Goal: Answer question/provide support: Share knowledge or assist other users

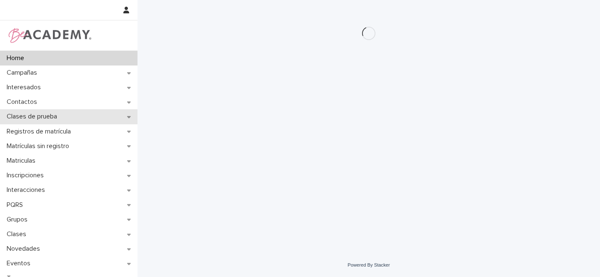
click at [125, 115] on div "Clases de prueba" at bounding box center [69, 116] width 138 height 15
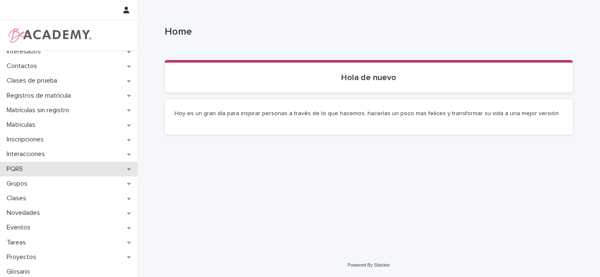
scroll to position [38, 0]
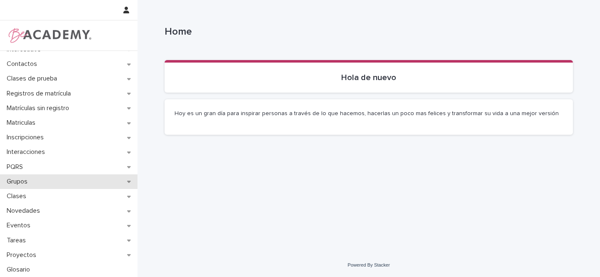
click at [127, 182] on icon at bounding box center [129, 182] width 4 height 2
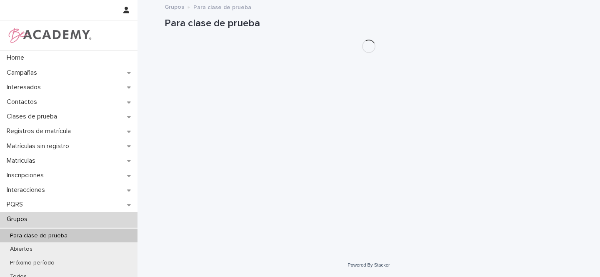
click at [73, 233] on div "Para clase de prueba" at bounding box center [69, 236] width 138 height 14
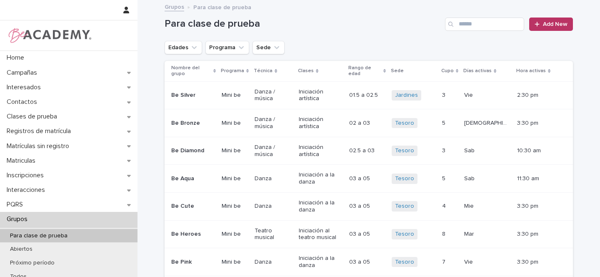
click at [275, 50] on button "Sede" at bounding box center [269, 47] width 32 height 13
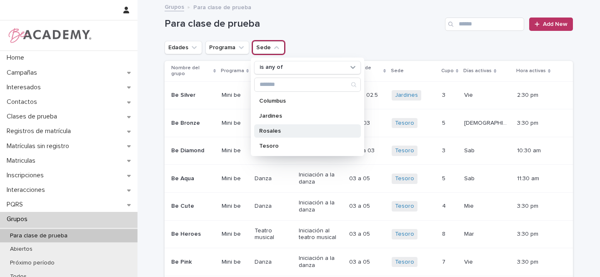
click at [264, 129] on p "Rosales" at bounding box center [303, 131] width 88 height 6
click at [176, 49] on button "Edades" at bounding box center [184, 47] width 38 height 13
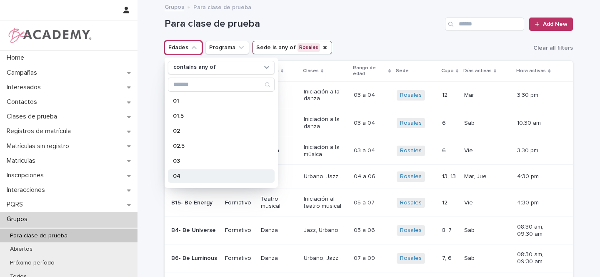
click at [179, 175] on p "04" at bounding box center [217, 176] width 88 height 6
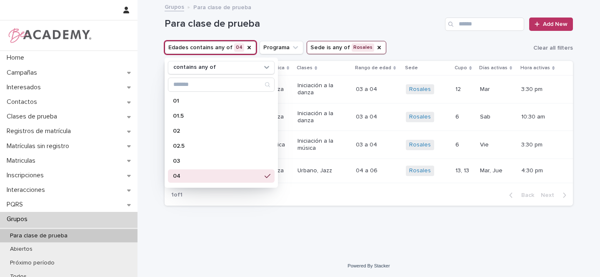
click at [282, 219] on div "Loading... Saving… Loading... Saving… Para clase de prueba Add New Edades conta…" at bounding box center [368, 117] width 417 height 232
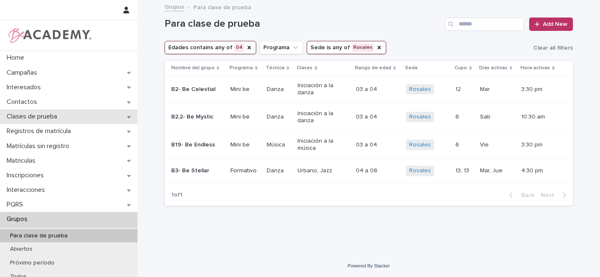
click at [127, 117] on icon at bounding box center [129, 117] width 4 height 6
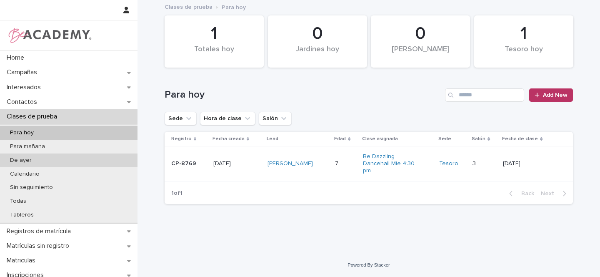
click at [34, 158] on p "De ayer" at bounding box center [20, 160] width 35 height 7
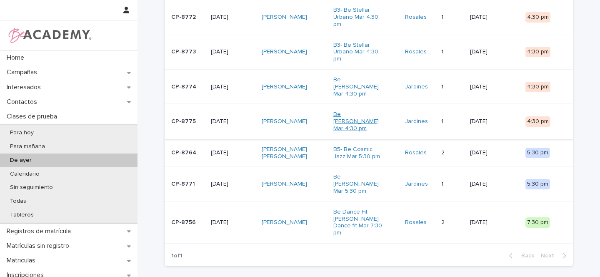
scroll to position [151, 0]
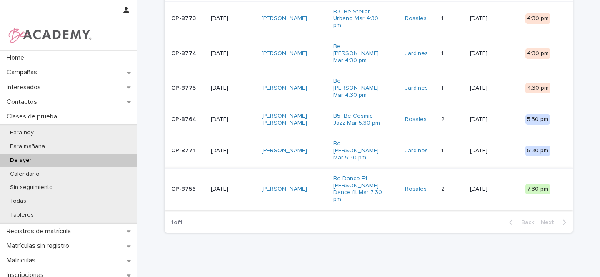
click at [303, 185] on link "[PERSON_NAME]" at bounding box center [284, 188] width 45 height 7
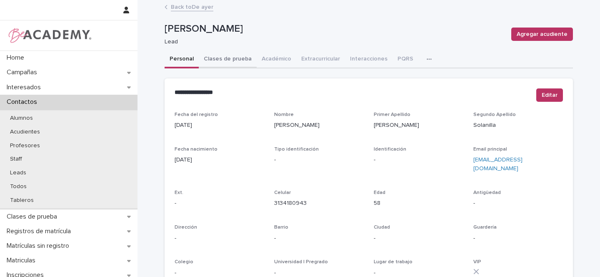
click at [230, 59] on button "Clases de prueba" at bounding box center [228, 60] width 58 height 18
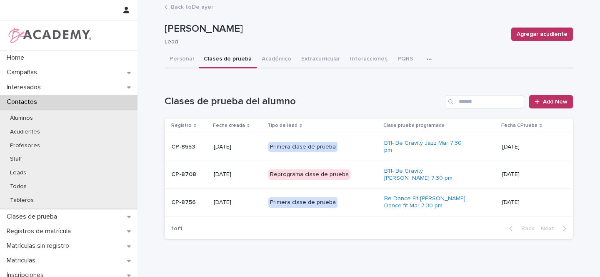
click at [352, 200] on div "Primera clase de prueba" at bounding box center [323, 202] width 110 height 17
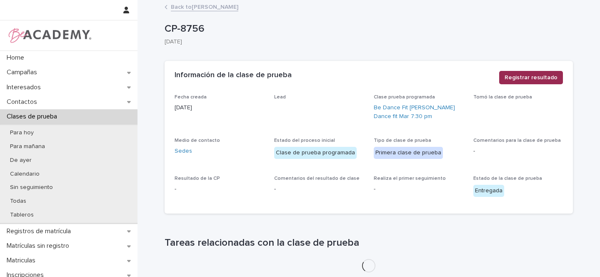
click at [541, 78] on span "Registrar resultado" at bounding box center [531, 77] width 53 height 8
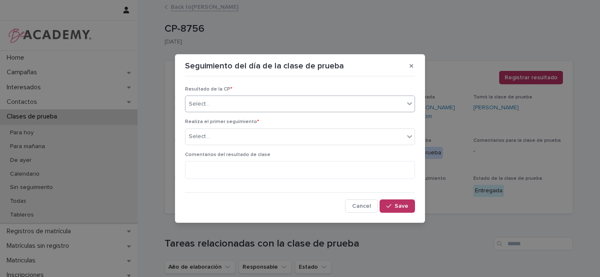
click at [218, 105] on div "Select..." at bounding box center [294, 104] width 219 height 14
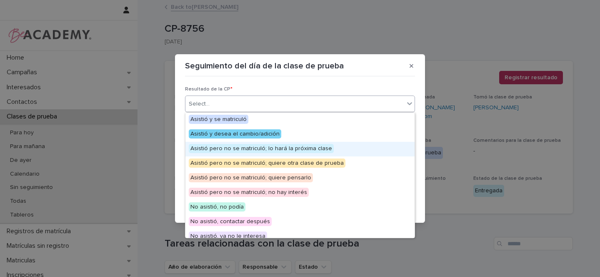
click at [263, 152] on span "Asistió pero no se matriculó; lo hará la próxima clase" at bounding box center [261, 148] width 145 height 9
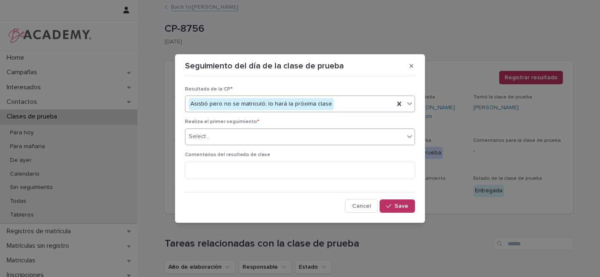
click at [205, 137] on div "Select..." at bounding box center [199, 136] width 21 height 9
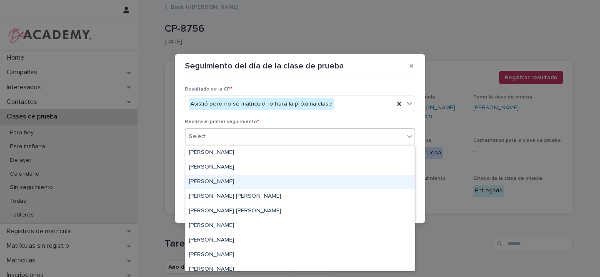
click at [206, 180] on div "[PERSON_NAME]" at bounding box center [299, 182] width 229 height 15
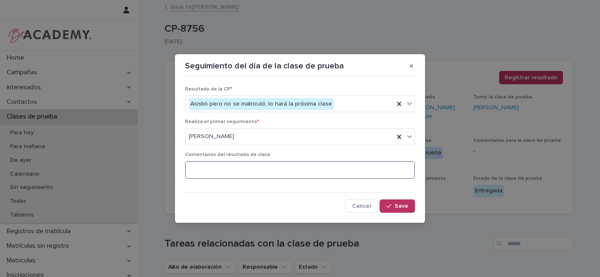
click at [210, 174] on textarea at bounding box center [300, 170] width 230 height 18
type textarea "**********"
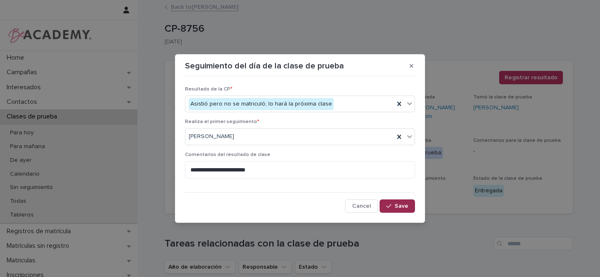
click at [400, 206] on span "Save" at bounding box center [402, 206] width 14 height 6
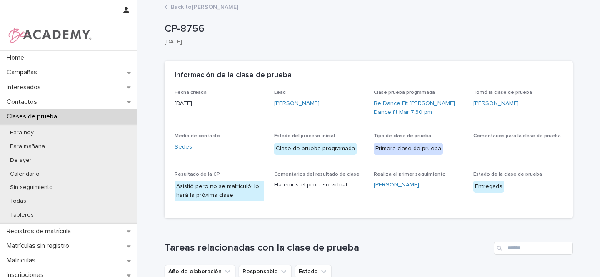
click at [313, 103] on link "[PERSON_NAME]" at bounding box center [296, 103] width 45 height 9
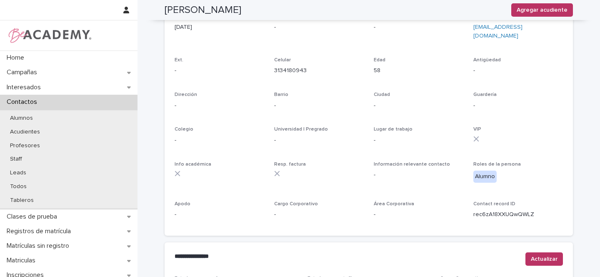
scroll to position [95, 0]
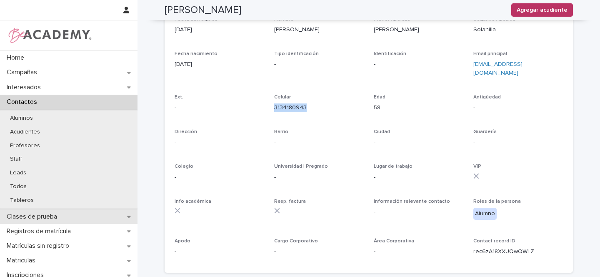
click at [127, 215] on icon at bounding box center [129, 216] width 4 height 6
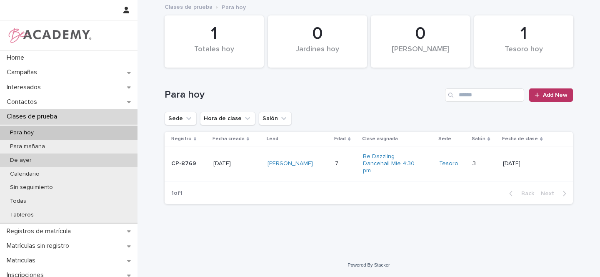
click at [43, 163] on div "De ayer" at bounding box center [69, 160] width 138 height 14
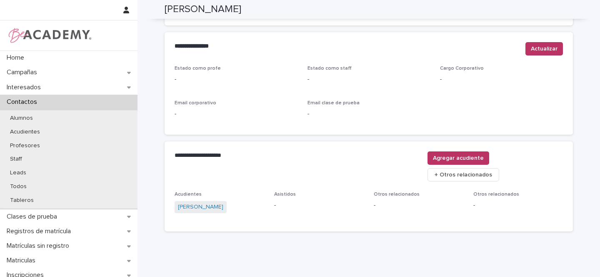
scroll to position [335, 0]
click at [193, 202] on link "[PERSON_NAME]" at bounding box center [200, 206] width 45 height 9
